Goal: Task Accomplishment & Management: Manage account settings

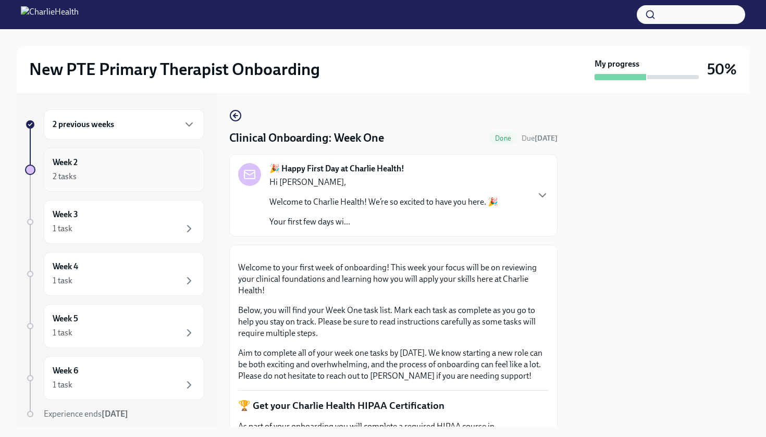
click at [128, 170] on div "2 tasks" at bounding box center [124, 176] width 143 height 13
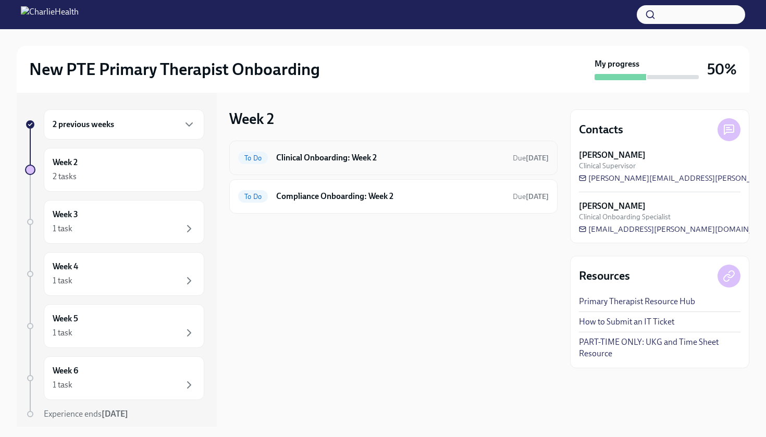
click at [445, 164] on div "To Do Clinical Onboarding: Week 2 Due [DATE]" at bounding box center [393, 158] width 311 height 17
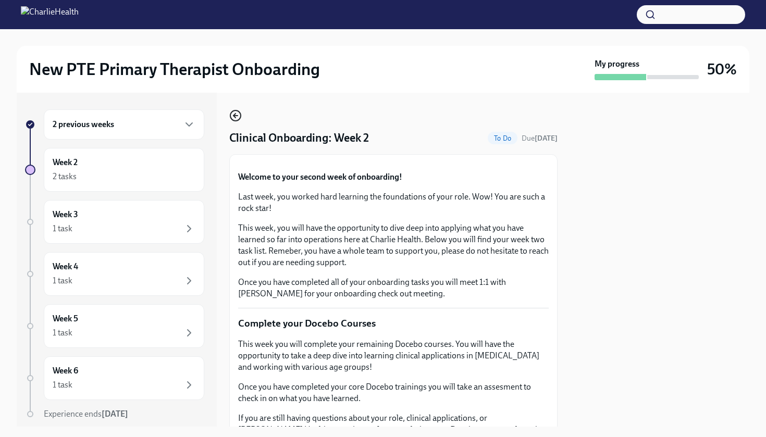
click at [232, 113] on icon "button" at bounding box center [235, 115] width 13 height 13
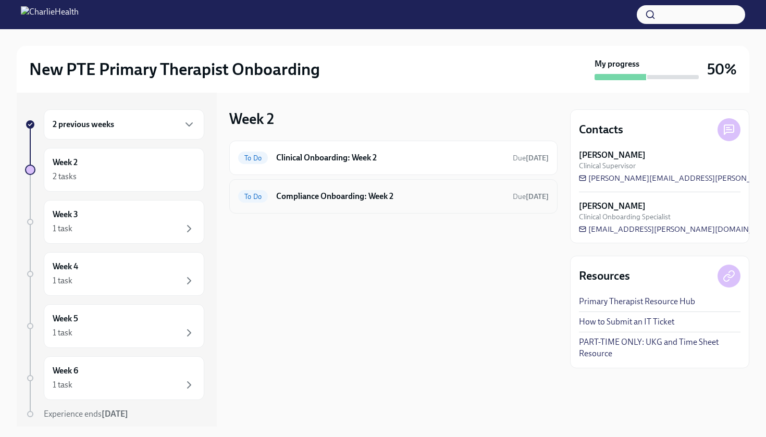
click at [385, 192] on h6 "Compliance Onboarding: Week 2" at bounding box center [390, 196] width 228 height 11
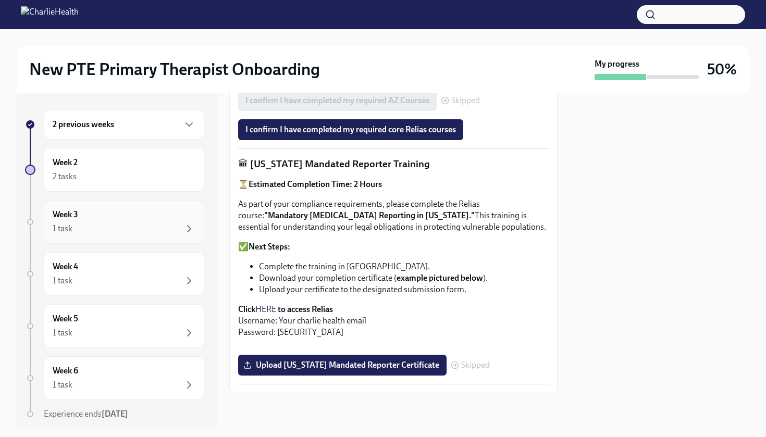
scroll to position [743, 0]
click at [119, 166] on div "Week 2 2 tasks" at bounding box center [124, 170] width 143 height 26
